Goal: Information Seeking & Learning: Learn about a topic

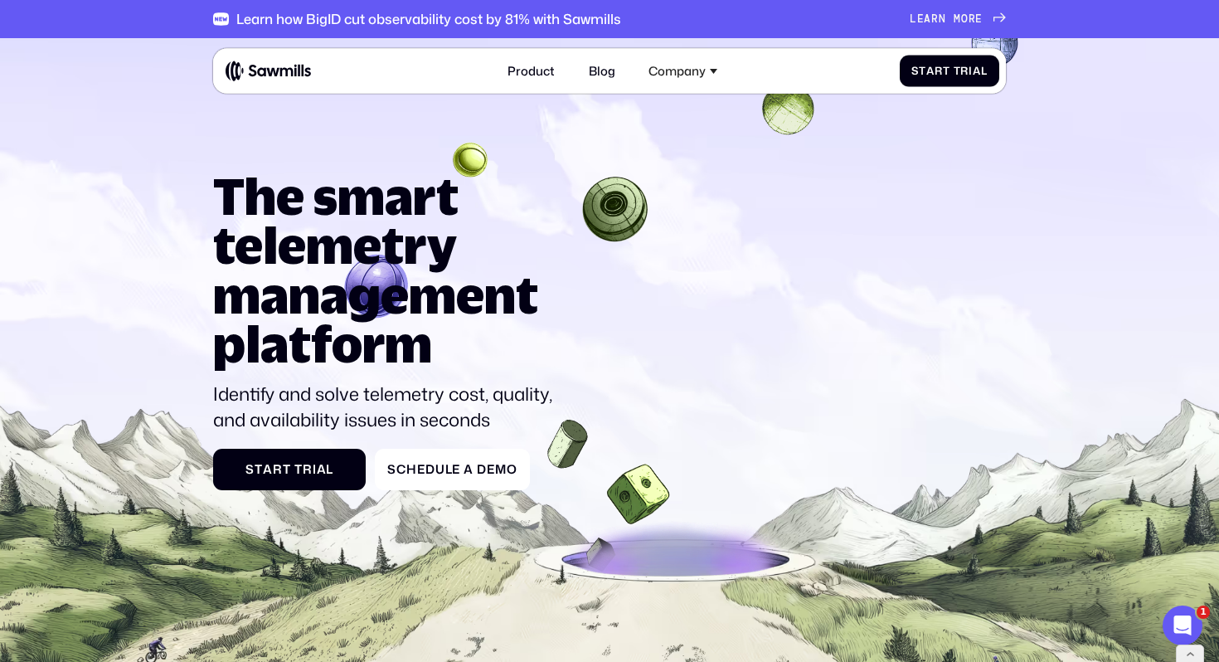
click at [271, 67] on img at bounding box center [268, 71] width 85 height 21
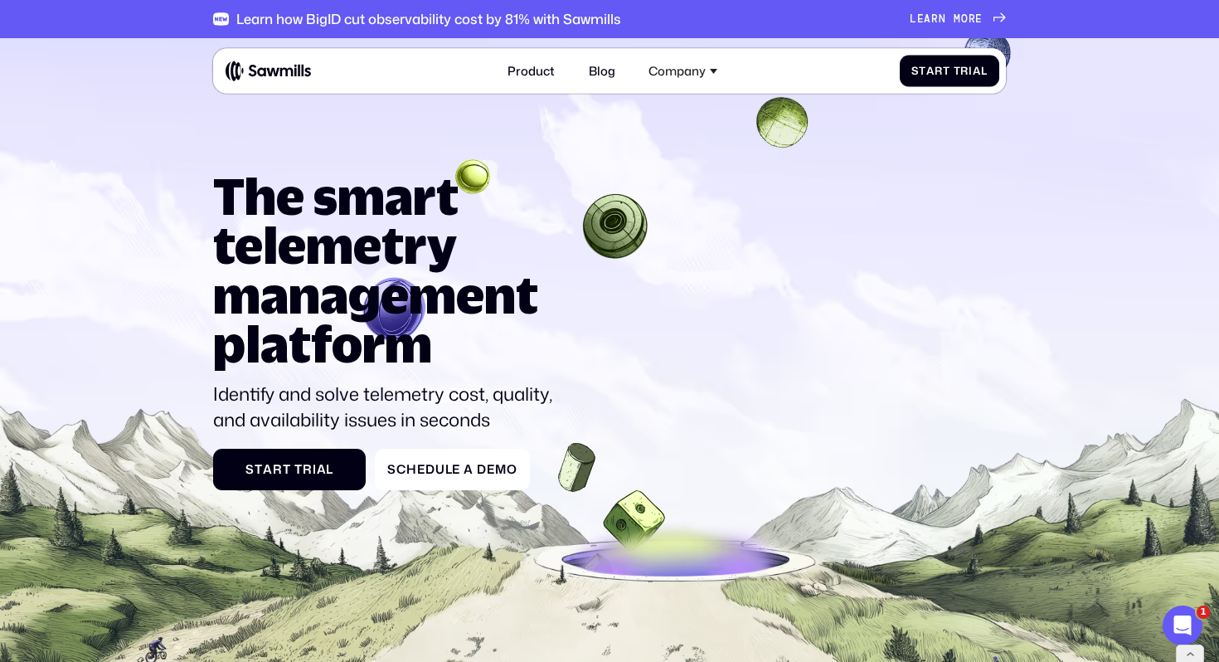
click at [935, 20] on span "r" at bounding box center [935, 18] width 7 height 12
